Goal: Task Accomplishment & Management: Manage account settings

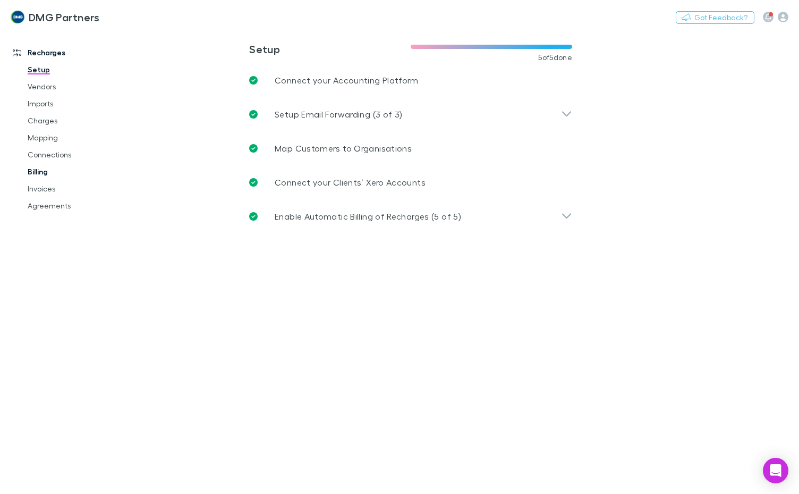
drag, startPoint x: 36, startPoint y: 194, endPoint x: 36, endPoint y: 174, distance: 20.2
click at [36, 194] on link "Invoices" at bounding box center [78, 188] width 122 height 17
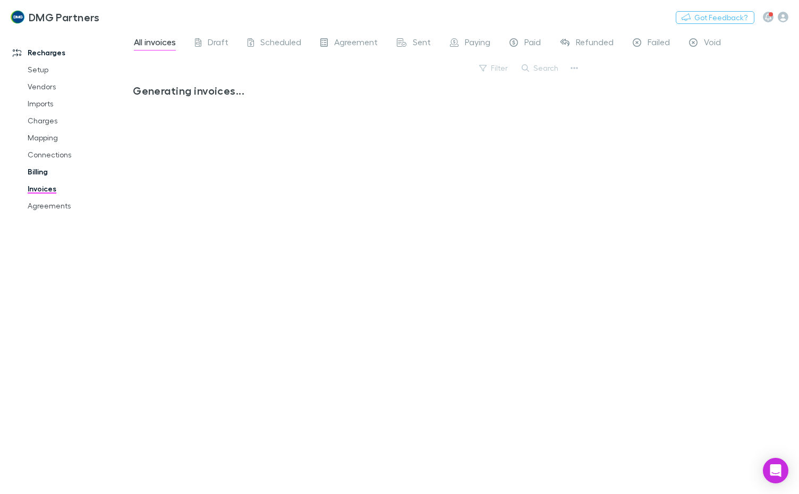
click at [36, 174] on link "Billing" at bounding box center [78, 171] width 122 height 17
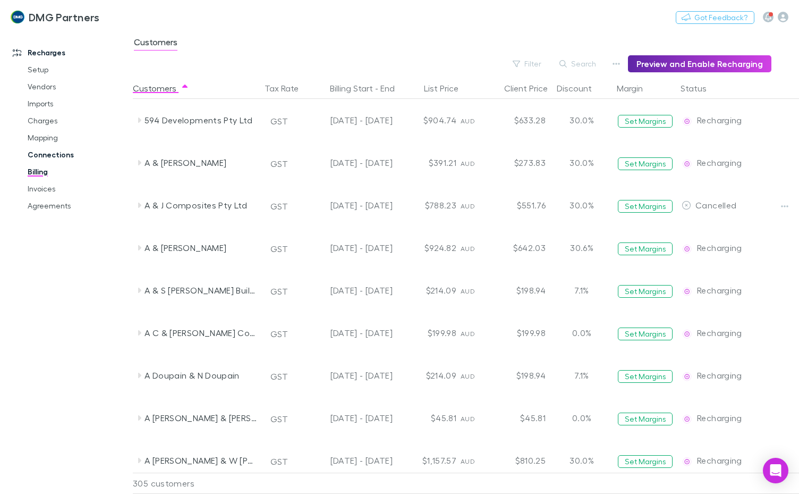
click at [41, 150] on link "Connections" at bounding box center [78, 154] width 122 height 17
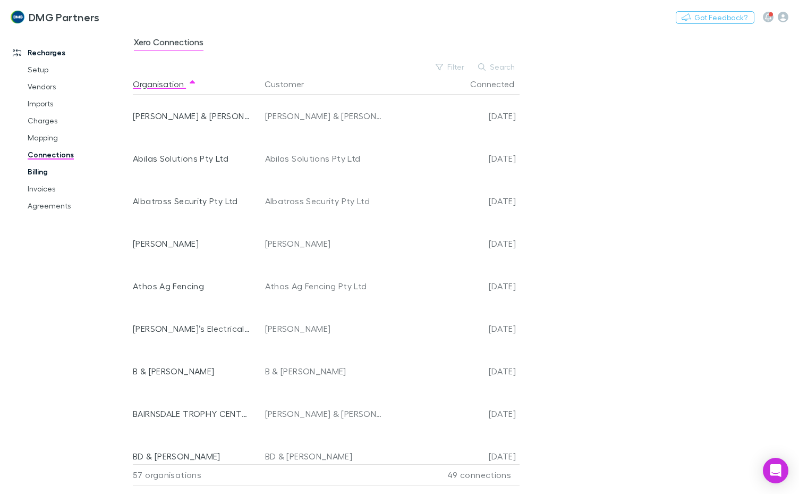
click at [38, 178] on link "Billing" at bounding box center [78, 171] width 122 height 17
click at [38, 132] on link "Mapping" at bounding box center [78, 137] width 122 height 17
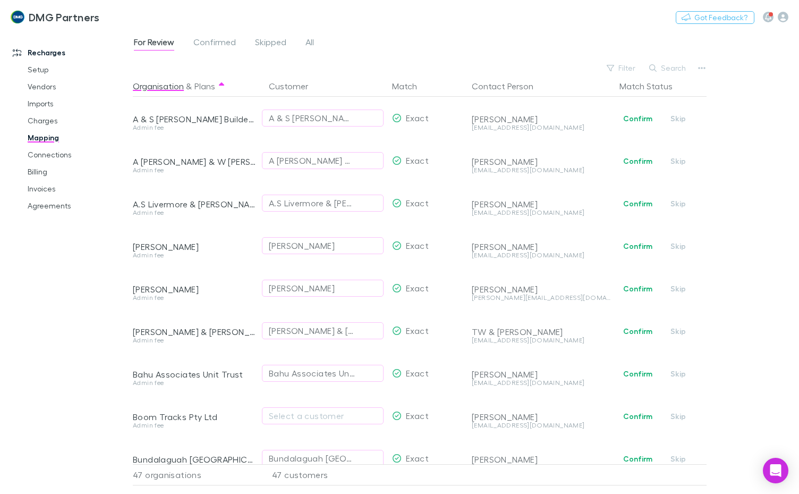
click at [44, 138] on link "Mapping" at bounding box center [78, 137] width 122 height 17
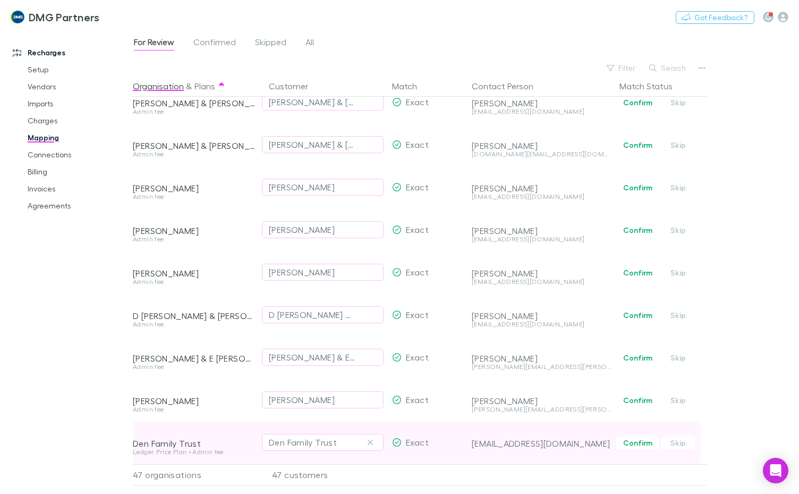
scroll to position [523, 0]
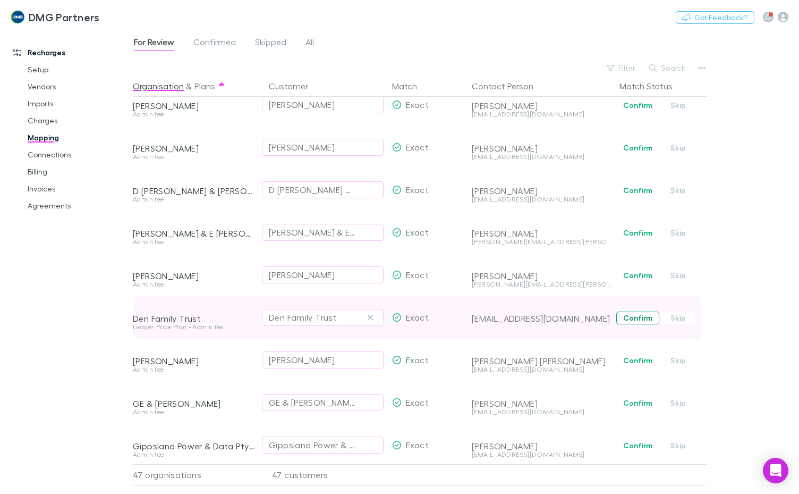
click at [640, 314] on button "Confirm" at bounding box center [637, 317] width 43 height 13
click at [35, 154] on link "Connections" at bounding box center [78, 154] width 122 height 17
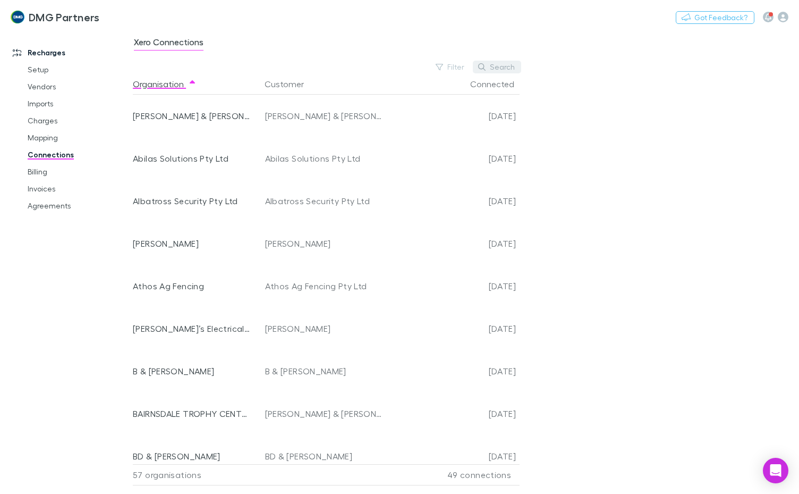
click at [489, 66] on button "Search" at bounding box center [497, 67] width 48 height 13
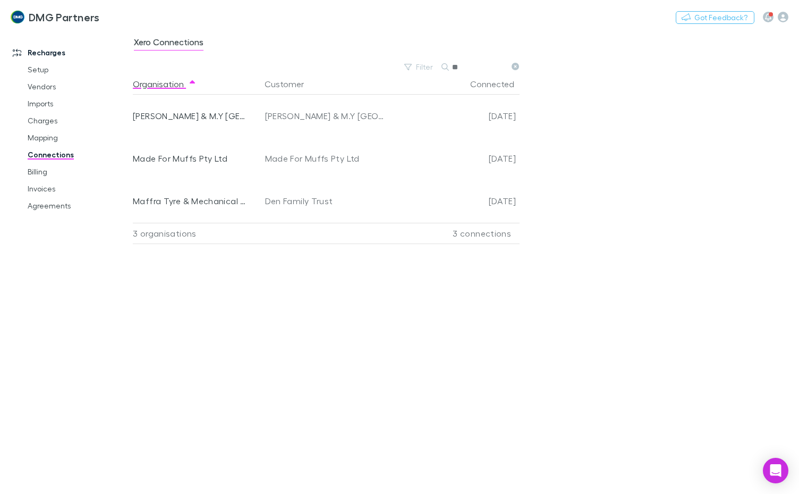
type input "*"
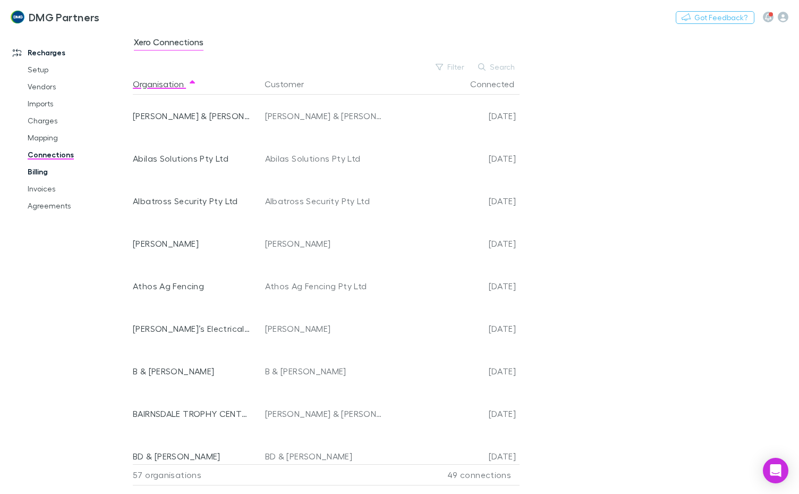
click at [35, 169] on link "Billing" at bounding box center [78, 171] width 122 height 17
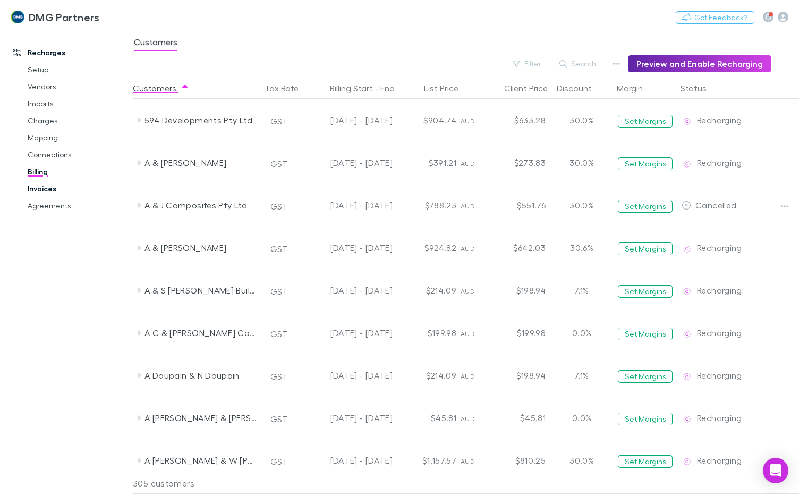
click at [34, 189] on link "Invoices" at bounding box center [78, 188] width 122 height 17
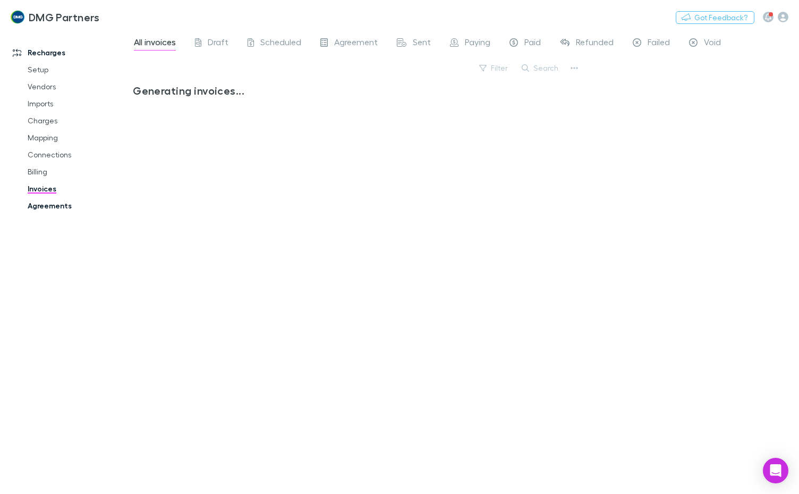
click at [37, 207] on link "Agreements" at bounding box center [78, 205] width 122 height 17
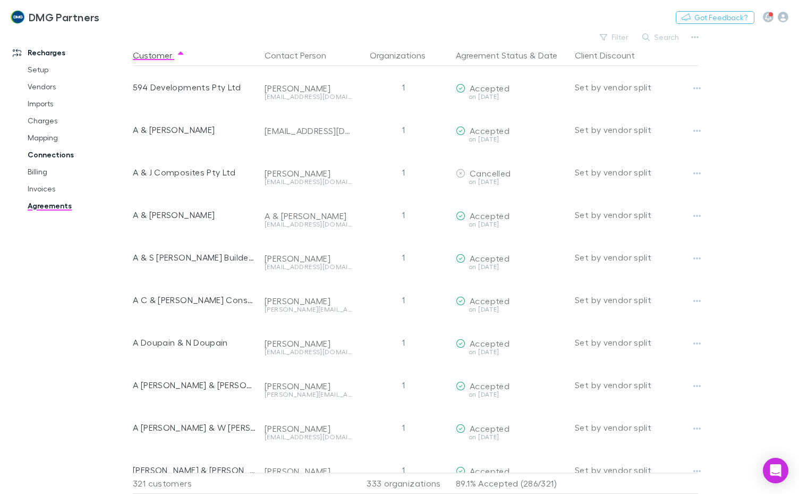
click at [44, 149] on link "Connections" at bounding box center [78, 154] width 122 height 17
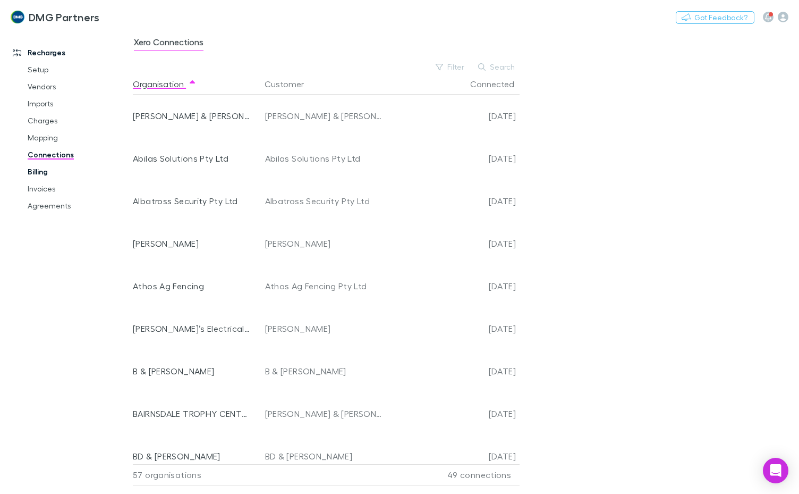
click at [33, 171] on link "Billing" at bounding box center [78, 171] width 122 height 17
click at [34, 189] on link "Invoices" at bounding box center [78, 188] width 122 height 17
click at [32, 204] on link "Agreements" at bounding box center [78, 205] width 122 height 17
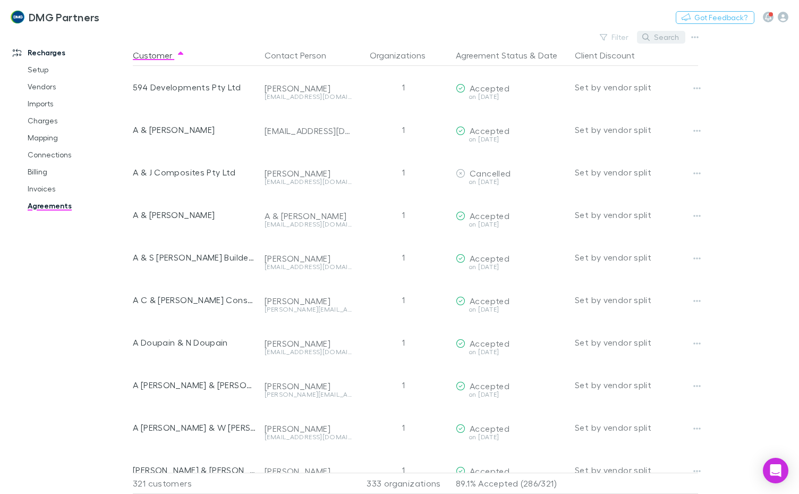
click at [670, 36] on button "Search" at bounding box center [661, 37] width 48 height 13
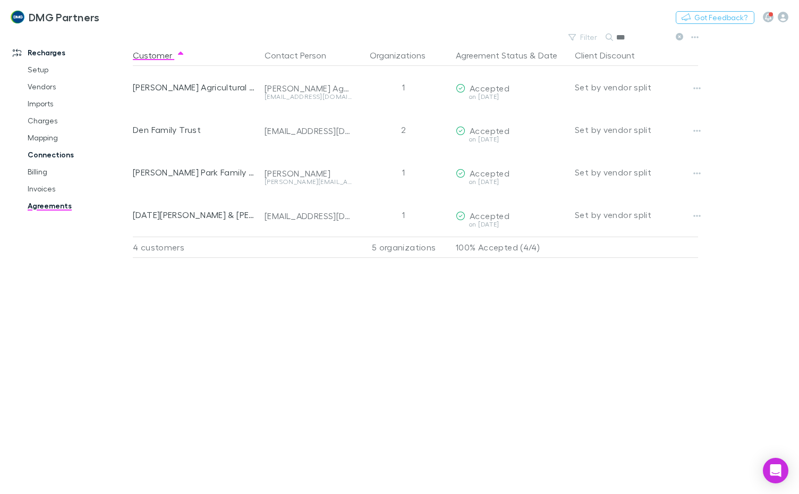
type input "***"
click at [67, 158] on link "Connections" at bounding box center [78, 154] width 122 height 17
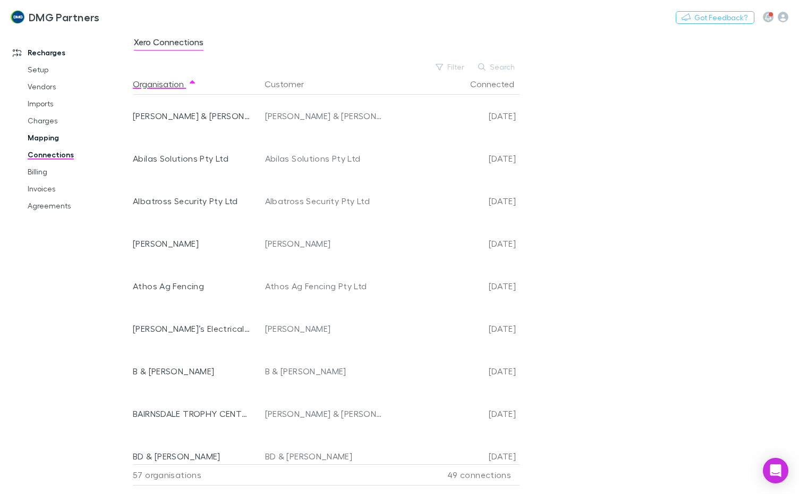
drag, startPoint x: 32, startPoint y: 168, endPoint x: 37, endPoint y: 135, distance: 33.4
click at [32, 168] on link "Billing" at bounding box center [78, 171] width 122 height 17
click at [38, 140] on link "Mapping" at bounding box center [78, 137] width 122 height 17
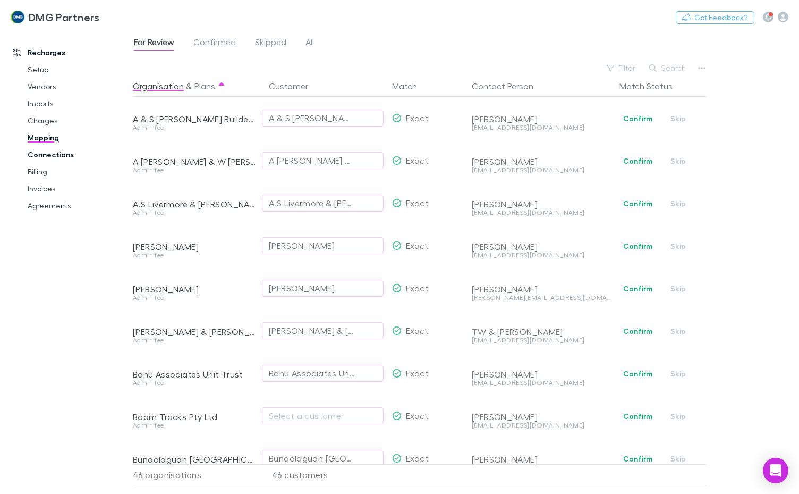
drag, startPoint x: 66, startPoint y: 152, endPoint x: 61, endPoint y: 156, distance: 6.5
click at [65, 152] on link "Connections" at bounding box center [78, 154] width 122 height 17
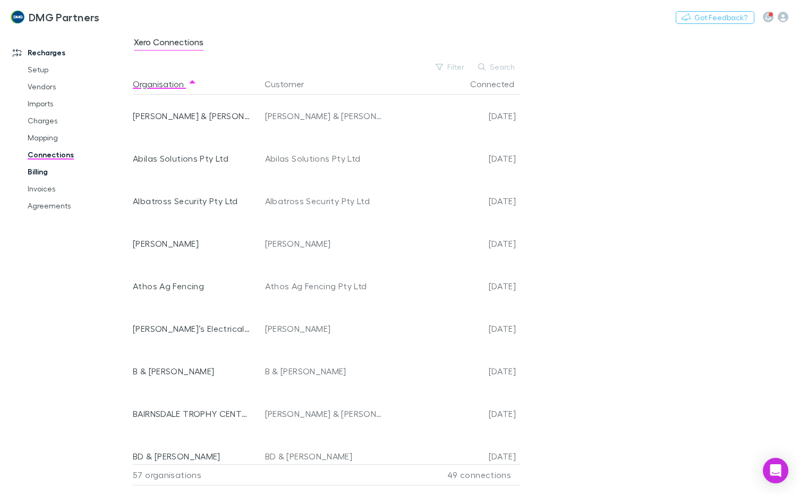
drag, startPoint x: 38, startPoint y: 172, endPoint x: 32, endPoint y: 173, distance: 5.4
click at [38, 172] on link "Billing" at bounding box center [78, 171] width 122 height 17
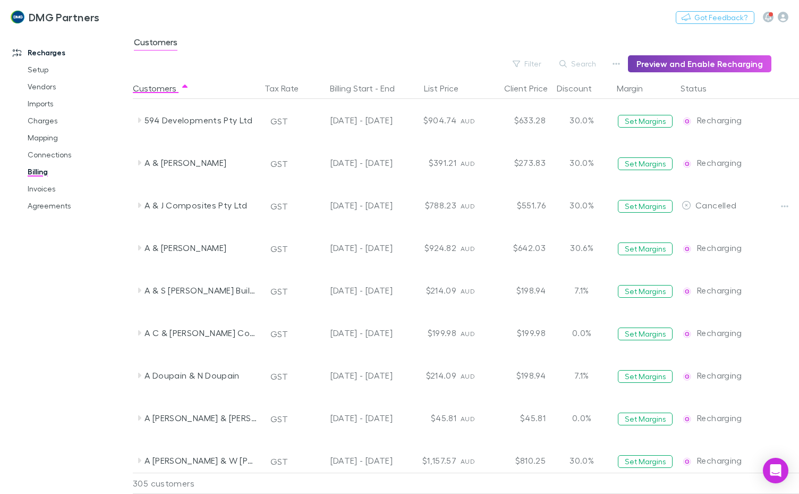
click at [655, 64] on button "Preview and Enable Recharging" at bounding box center [699, 63] width 143 height 17
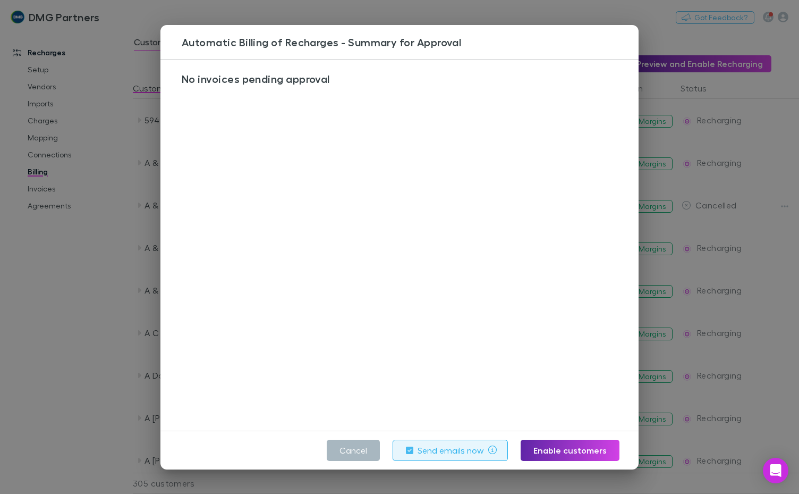
click at [359, 447] on button "Cancel" at bounding box center [353, 449] width 53 height 21
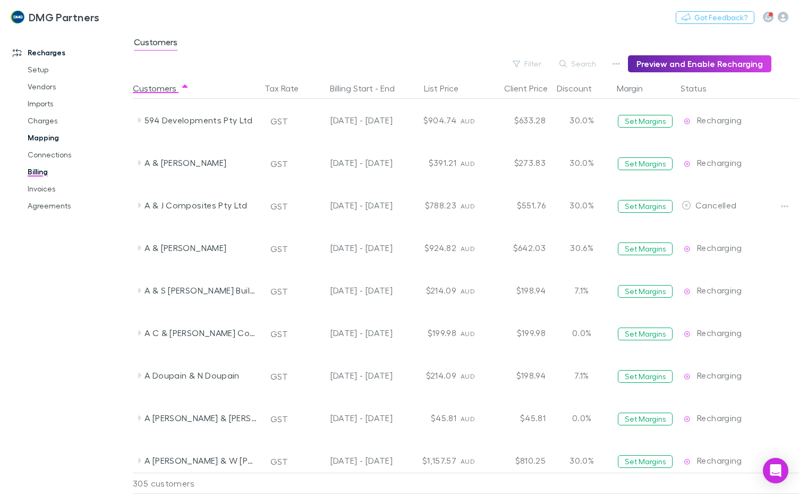
click at [42, 132] on link "Mapping" at bounding box center [78, 137] width 122 height 17
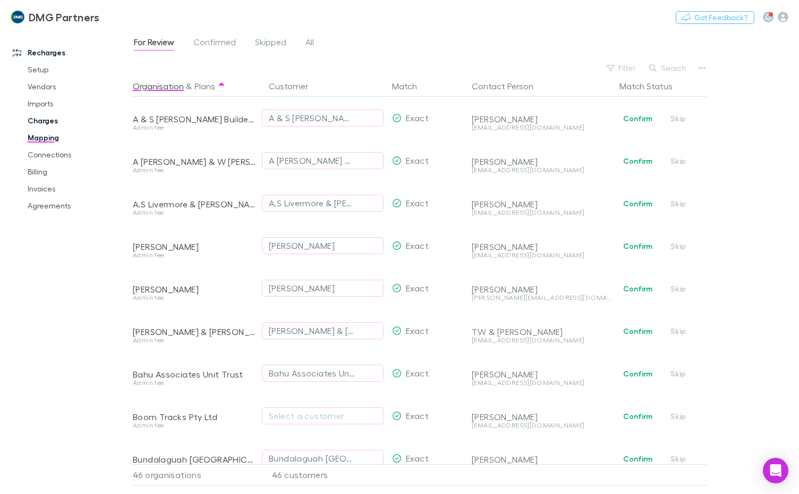
click at [54, 124] on link "Charges" at bounding box center [78, 120] width 122 height 17
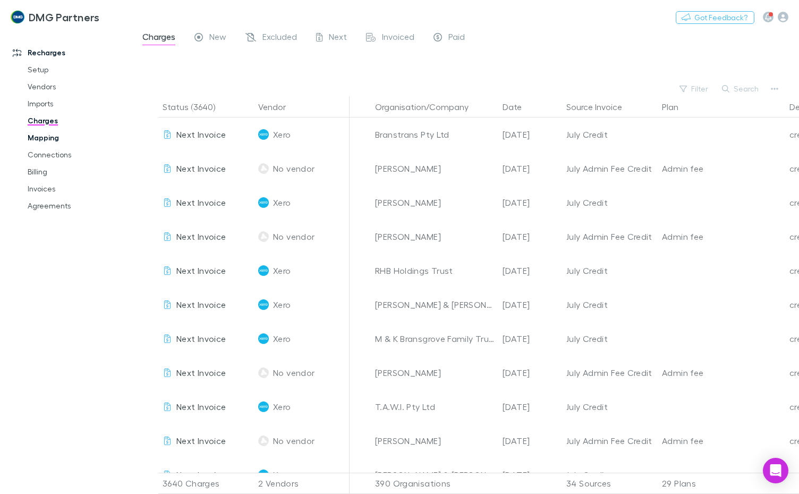
click at [41, 136] on link "Mapping" at bounding box center [78, 137] width 122 height 17
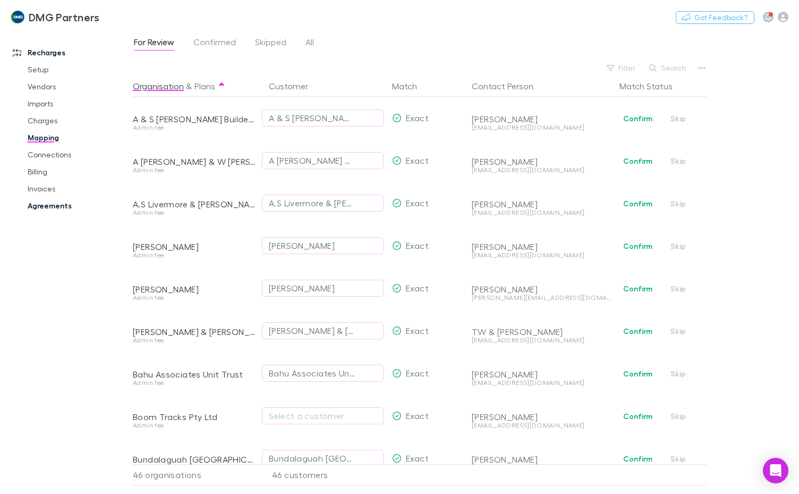
click at [66, 205] on link "Agreements" at bounding box center [78, 205] width 122 height 17
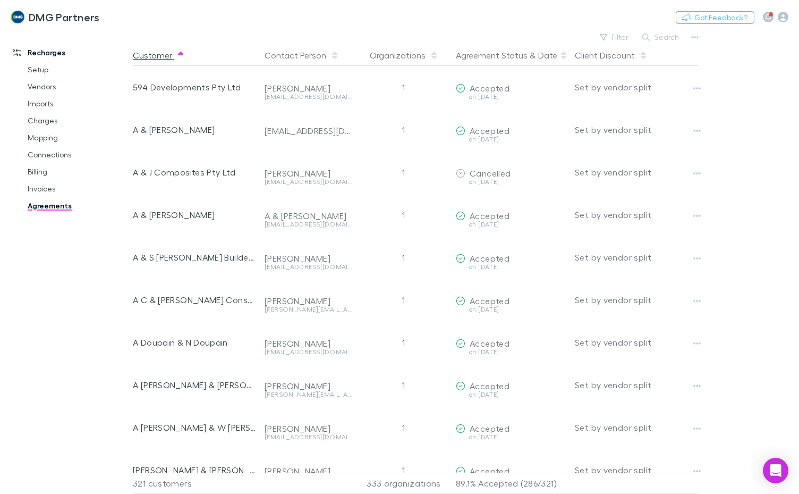
click at [528, 54] on div "Agreement Status & Date" at bounding box center [511, 55] width 110 height 21
click at [561, 58] on icon at bounding box center [563, 55] width 5 height 8
click at [530, 57] on div "Agreement Status & Date" at bounding box center [511, 55] width 110 height 21
click at [495, 58] on button "Agreement Status" at bounding box center [492, 55] width 72 height 21
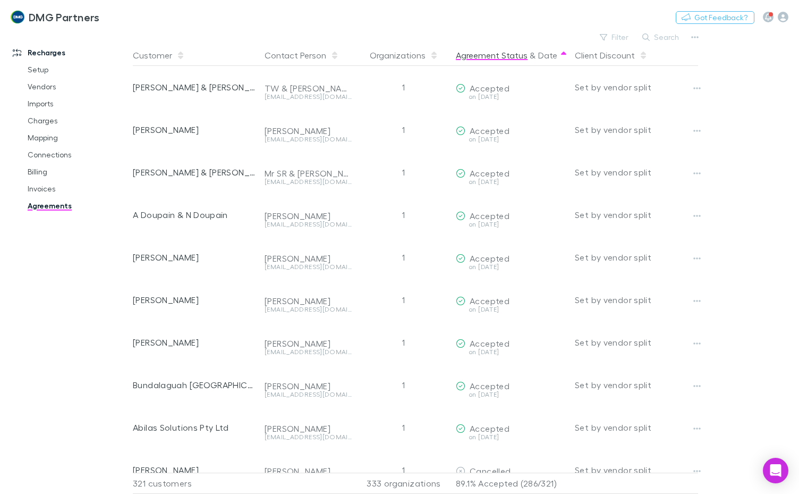
click at [495, 58] on button "Agreement Status" at bounding box center [492, 55] width 72 height 21
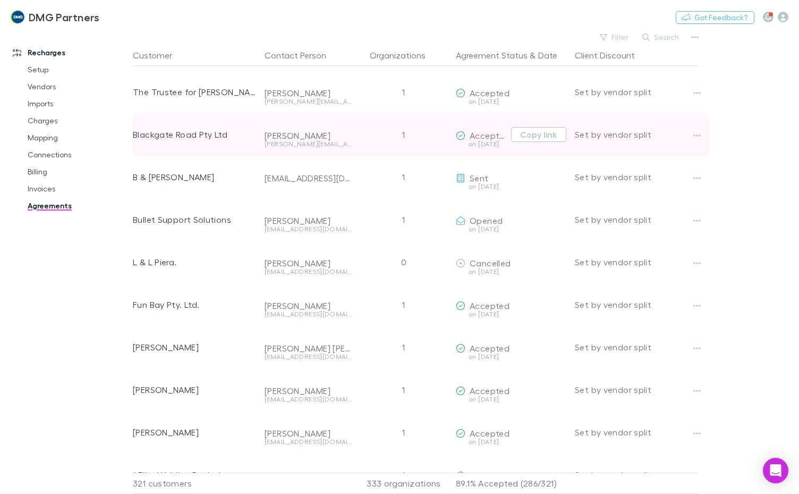
scroll to position [3746, 0]
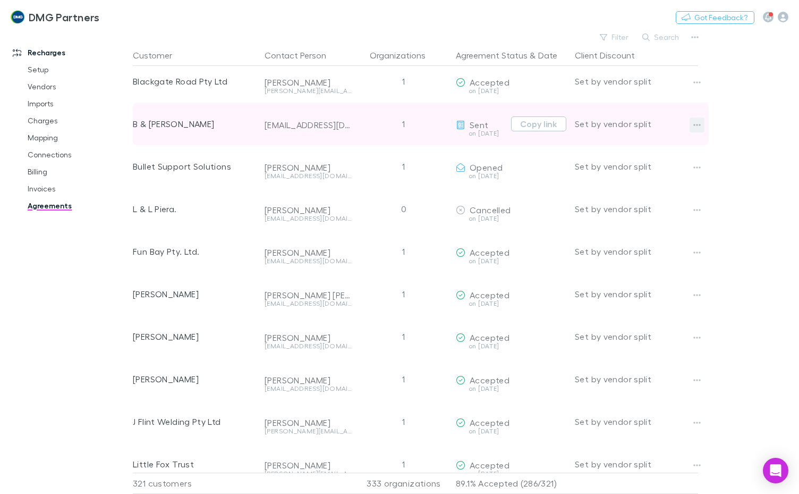
click at [694, 123] on icon "button" at bounding box center [696, 125] width 7 height 8
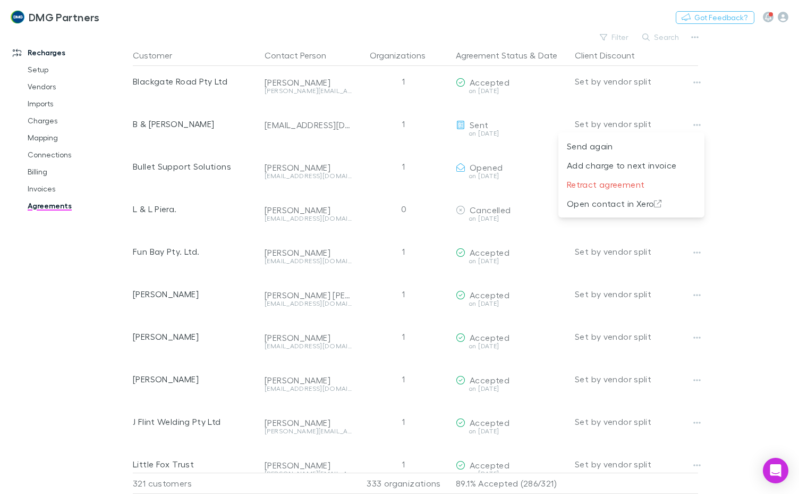
click at [758, 108] on div at bounding box center [399, 247] width 799 height 494
